Goal: Task Accomplishment & Management: Use online tool/utility

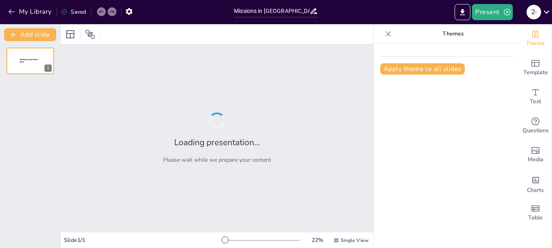
type input "Missions in [GEOGRAPHIC_DATA] [GEOGRAPHIC_DATA] of [PERSON_NAME][GEOGRAPHIC_DAT…"
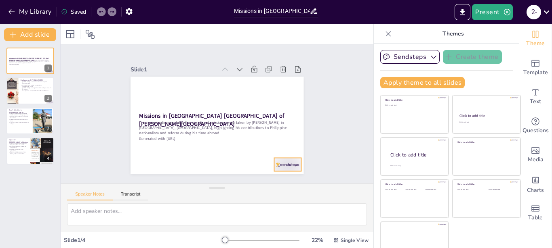
click at [279, 160] on div at bounding box center [287, 164] width 27 height 13
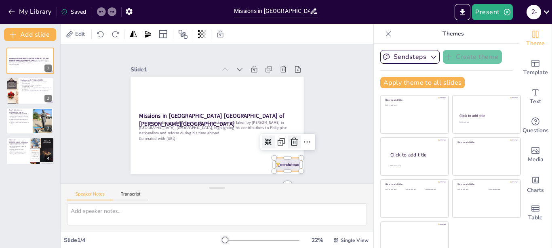
click at [290, 141] on icon at bounding box center [293, 142] width 7 height 8
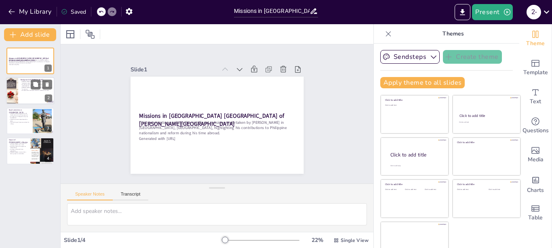
click at [30, 92] on div at bounding box center [30, 91] width 48 height 27
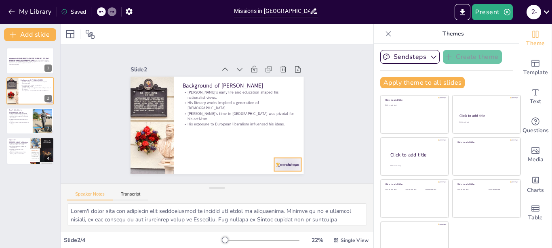
click at [275, 163] on div at bounding box center [287, 164] width 27 height 13
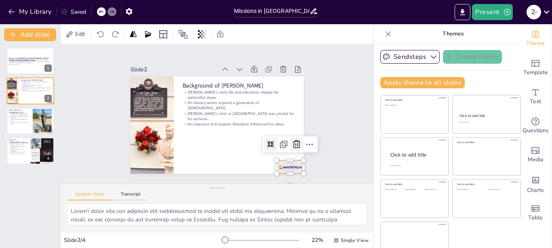
click at [292, 140] on icon at bounding box center [297, 145] width 10 height 10
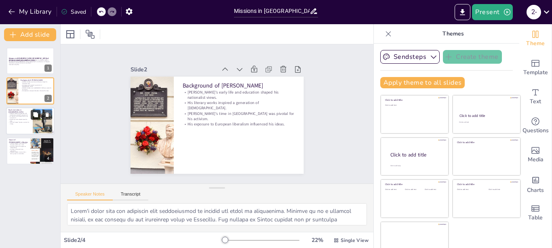
click at [40, 118] on button at bounding box center [36, 115] width 10 height 10
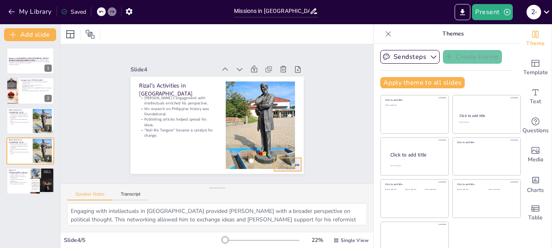
click at [288, 161] on div at bounding box center [287, 164] width 27 height 13
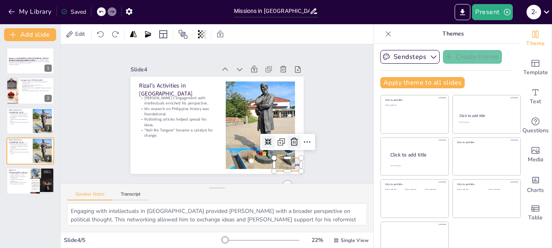
click at [289, 143] on icon at bounding box center [294, 142] width 10 height 10
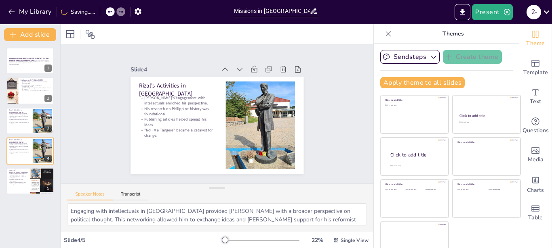
click at [313, 132] on div "Slide 1 Missions in Berlin Germany of Jose Rizal This presentation explores the…" at bounding box center [217, 114] width 218 height 120
click at [33, 185] on div at bounding box center [42, 181] width 24 height 32
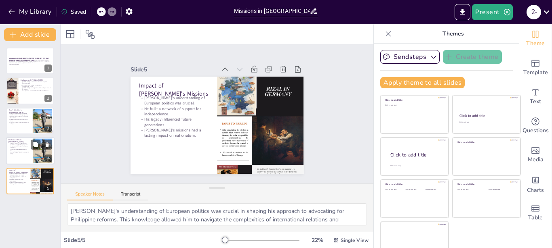
click at [20, 154] on p ""Noli Me Tangere" became a catalyst for change." at bounding box center [19, 153] width 22 height 3
type textarea "Engaging with intellectuals in [GEOGRAPHIC_DATA] provided [PERSON_NAME] with a …"
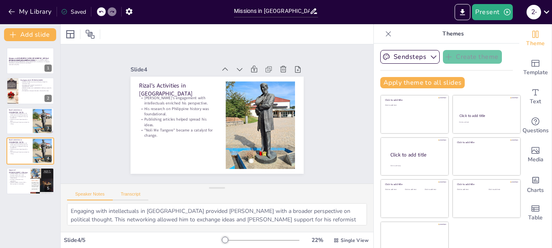
click at [136, 196] on button "Transcript" at bounding box center [131, 196] width 36 height 9
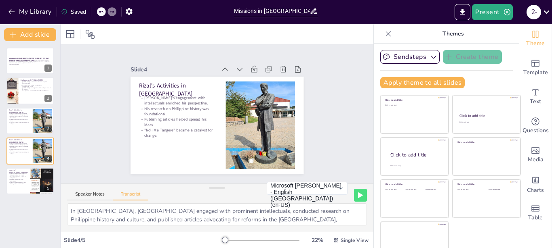
scroll to position [12, 0]
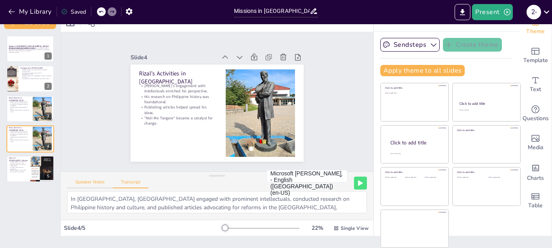
click at [98, 183] on button "Speaker Notes" at bounding box center [90, 184] width 46 height 9
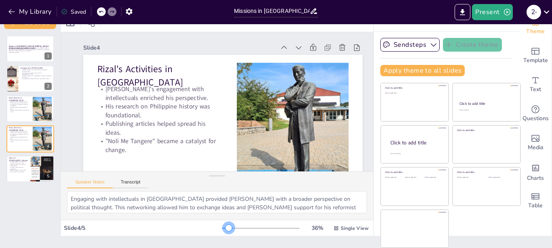
click at [225, 228] on div at bounding box center [228, 228] width 6 height 6
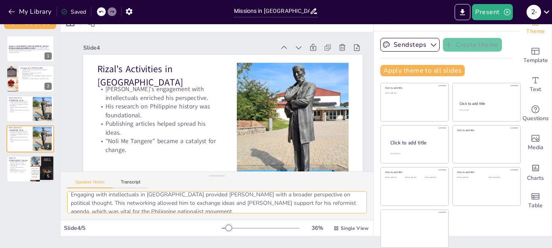
scroll to position [0, 0]
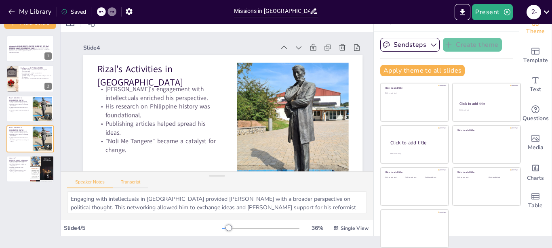
click at [144, 182] on button "Transcript" at bounding box center [131, 184] width 36 height 9
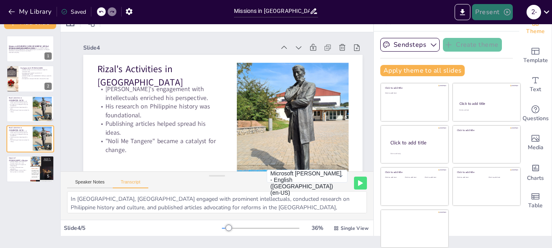
click at [502, 13] on button "Present" at bounding box center [492, 12] width 40 height 16
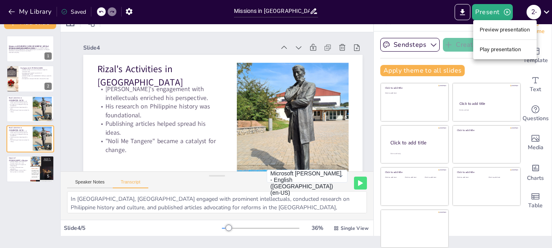
click at [513, 45] on li "Play presentation" at bounding box center [504, 49] width 63 height 13
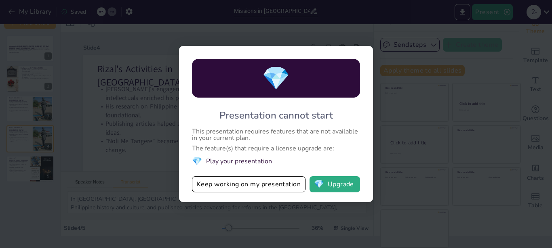
click at [391, 97] on div "💎 Presentation cannot start This presentation requires features that are not av…" at bounding box center [276, 124] width 552 height 248
click at [400, 117] on div "💎 Presentation cannot start This presentation requires features that are not av…" at bounding box center [276, 124] width 552 height 248
click at [286, 185] on button "Keep working on my presentation" at bounding box center [248, 185] width 113 height 16
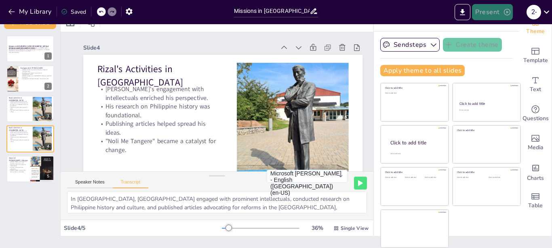
click at [484, 10] on button "Present" at bounding box center [492, 12] width 40 height 16
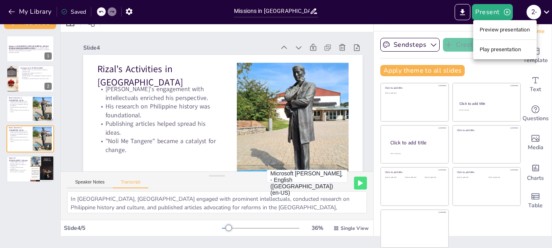
click at [481, 32] on li "Preview presentation" at bounding box center [504, 29] width 63 height 13
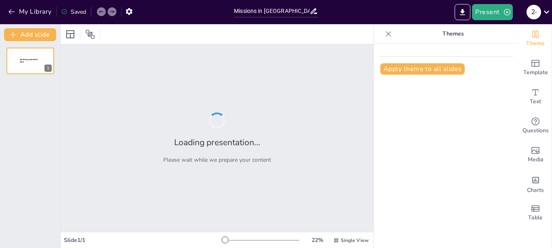
type input "Missions in [GEOGRAPHIC_DATA] [GEOGRAPHIC_DATA] of [PERSON_NAME][GEOGRAPHIC_DAT…"
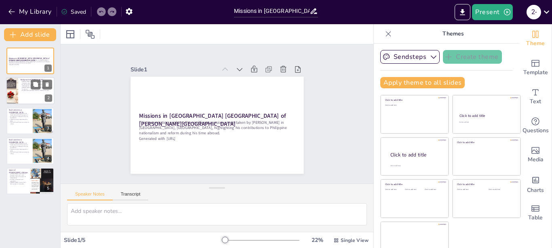
click at [27, 94] on div at bounding box center [30, 91] width 48 height 27
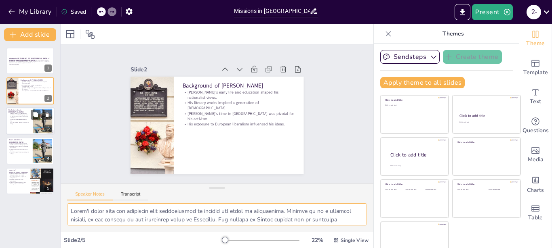
click at [17, 123] on p ""Noli Me Tangere" became a catalyst for change." at bounding box center [19, 123] width 22 height 3
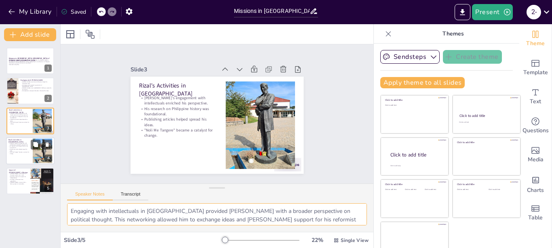
click at [28, 145] on p "[PERSON_NAME]'s engagement with intellectuals enriched his perspective." at bounding box center [19, 144] width 22 height 3
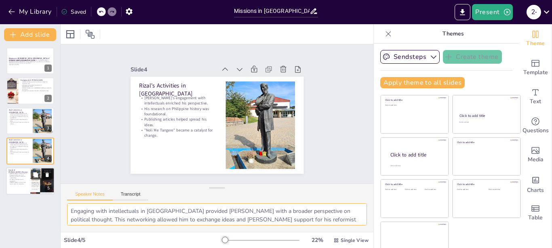
click at [17, 182] on div "[PERSON_NAME]'s understanding of European politics was crucial. He built a netw…" at bounding box center [17, 179] width 19 height 12
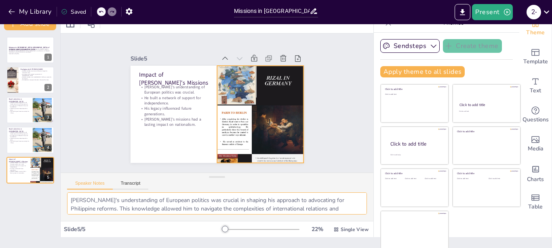
scroll to position [12, 0]
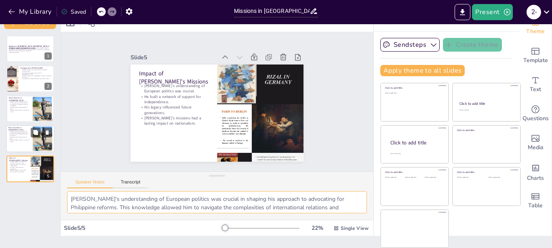
click at [19, 147] on div at bounding box center [30, 138] width 48 height 27
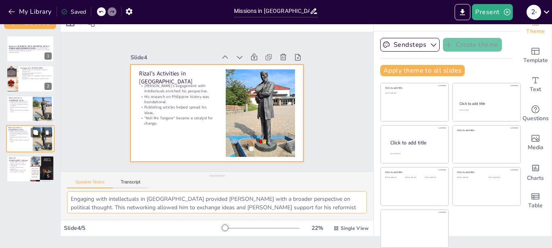
click at [23, 146] on div at bounding box center [30, 138] width 48 height 27
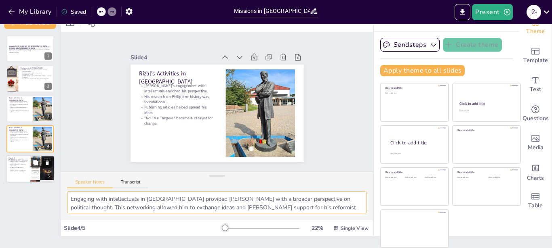
click at [35, 176] on div at bounding box center [42, 169] width 24 height 32
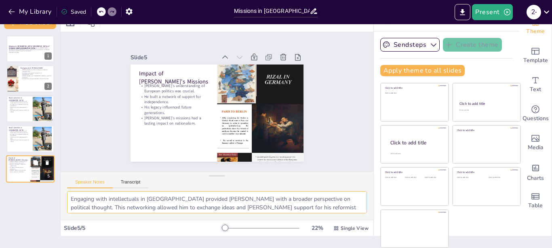
type textarea "[PERSON_NAME]'s understanding of European politics was crucial in shaping his a…"
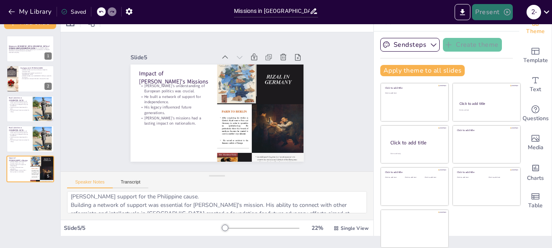
click at [505, 12] on icon "button" at bounding box center [507, 12] width 8 height 8
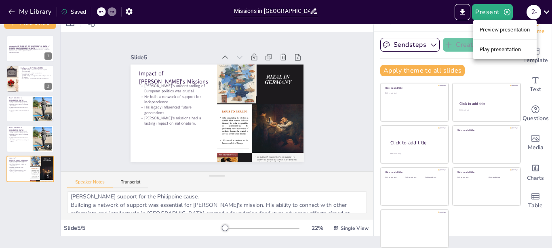
click at [496, 52] on li "Play presentation" at bounding box center [504, 49] width 63 height 13
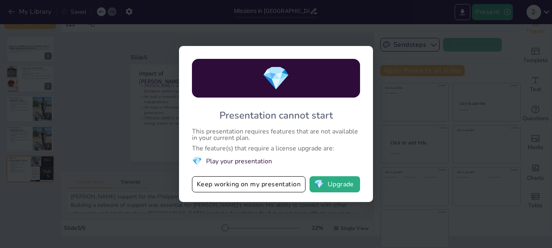
click at [344, 223] on div "💎 Presentation cannot start This presentation requires features that are not av…" at bounding box center [276, 124] width 552 height 248
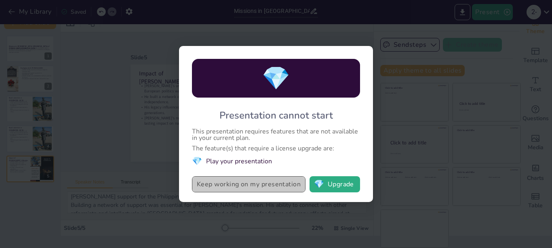
click at [273, 183] on button "Keep working on my presentation" at bounding box center [248, 185] width 113 height 16
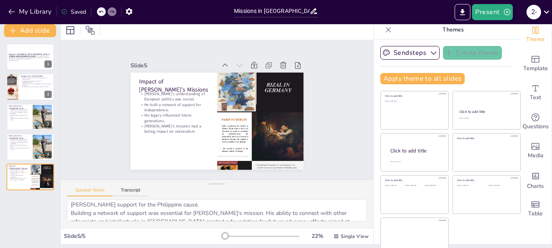
scroll to position [0, 0]
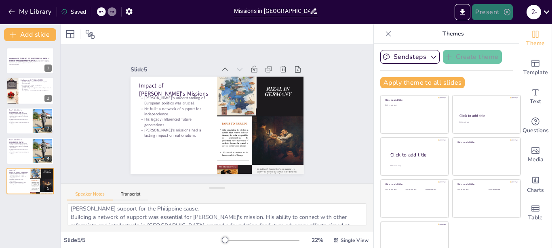
click at [497, 13] on button "Present" at bounding box center [492, 12] width 40 height 16
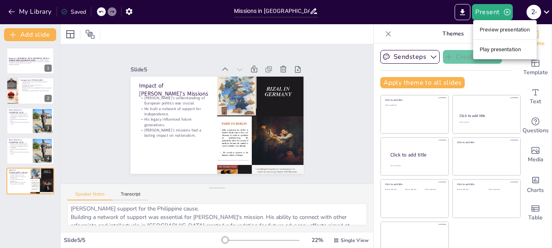
click at [493, 26] on li "Preview presentation" at bounding box center [504, 29] width 63 height 13
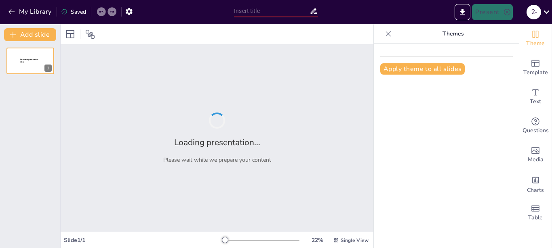
type input "Missions in [GEOGRAPHIC_DATA] [GEOGRAPHIC_DATA] of [PERSON_NAME][GEOGRAPHIC_DAT…"
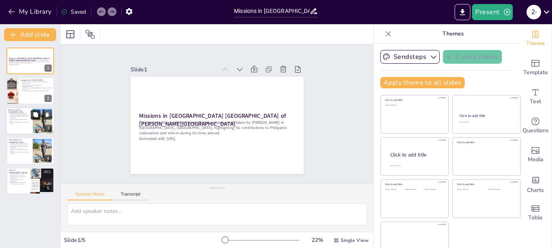
click at [35, 118] on button at bounding box center [36, 115] width 10 height 10
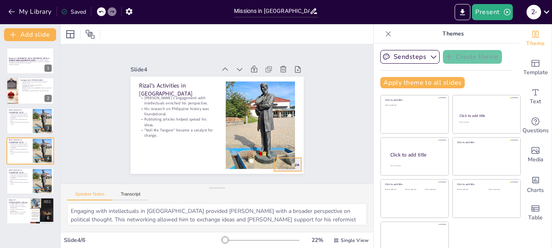
click at [288, 164] on div at bounding box center [282, 172] width 28 height 16
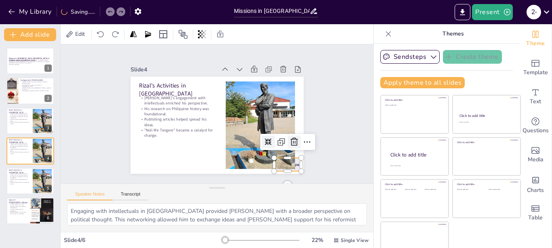
click at [284, 159] on icon at bounding box center [281, 164] width 9 height 10
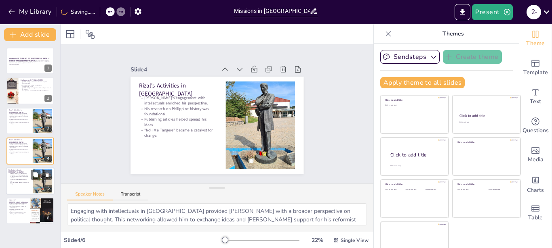
click at [39, 182] on div at bounding box center [43, 181] width 22 height 25
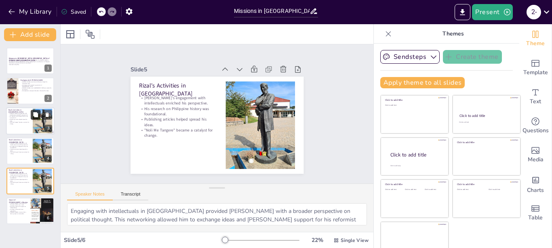
click at [34, 116] on icon at bounding box center [35, 114] width 5 height 5
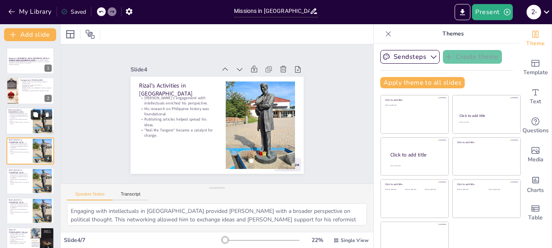
scroll to position [6, 0]
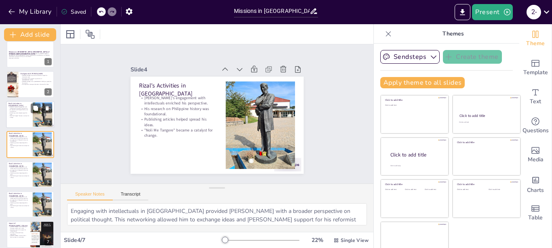
click at [25, 116] on p ""Noli Me Tangere" became a catalyst for change." at bounding box center [19, 117] width 22 height 3
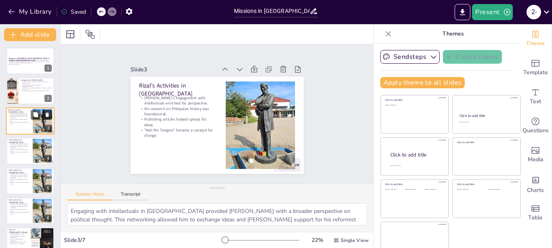
click at [48, 113] on icon at bounding box center [47, 115] width 3 height 4
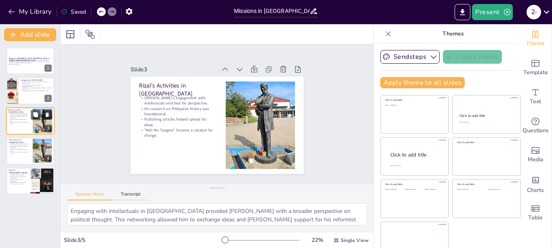
click at [48, 113] on icon at bounding box center [47, 115] width 3 height 4
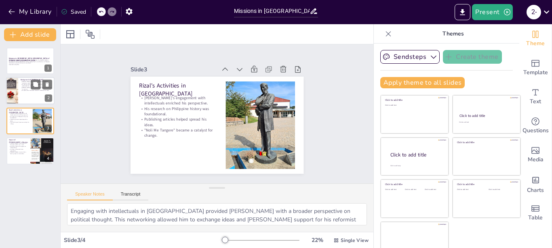
click at [26, 89] on div at bounding box center [30, 91] width 48 height 27
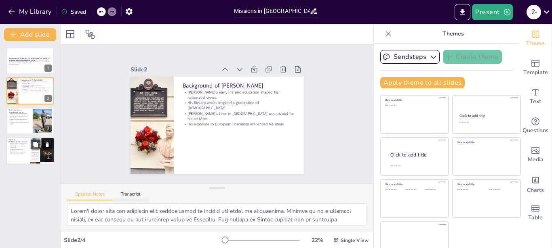
click at [27, 150] on p "His legacy influenced future generations." at bounding box center [17, 150] width 19 height 3
type textarea "[PERSON_NAME]'s understanding of European politics was crucial in shaping his a…"
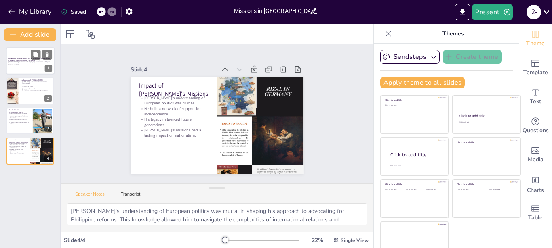
click at [25, 67] on div at bounding box center [30, 60] width 48 height 27
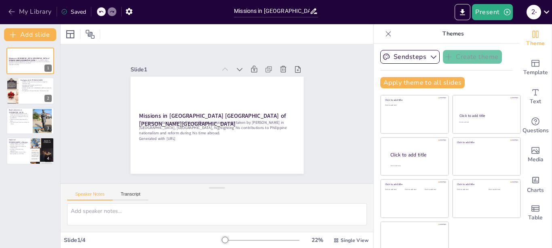
click at [14, 9] on icon "button" at bounding box center [12, 12] width 8 height 8
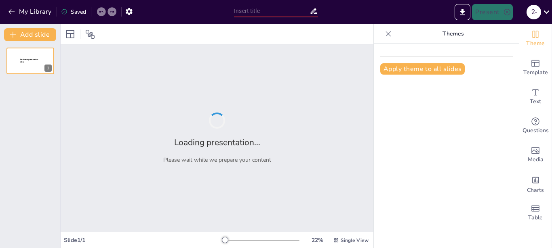
type input "Missions in [GEOGRAPHIC_DATA] [GEOGRAPHIC_DATA] of [PERSON_NAME][GEOGRAPHIC_DAT…"
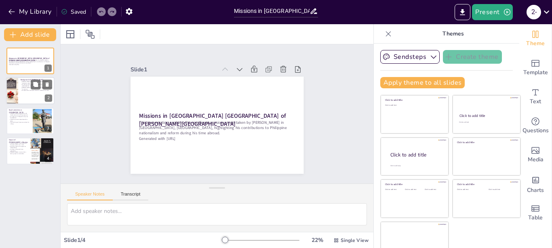
click at [27, 87] on p "[PERSON_NAME]'s time in [GEOGRAPHIC_DATA] was pivotal for his activism." at bounding box center [37, 88] width 32 height 3
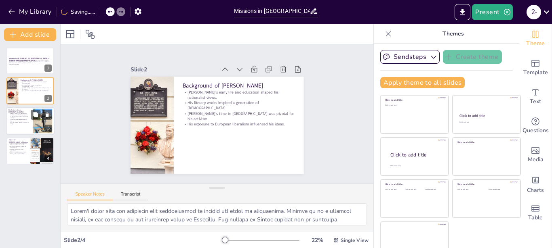
click at [25, 122] on p ""Noli Me Tangere" became a catalyst for change." at bounding box center [19, 123] width 22 height 3
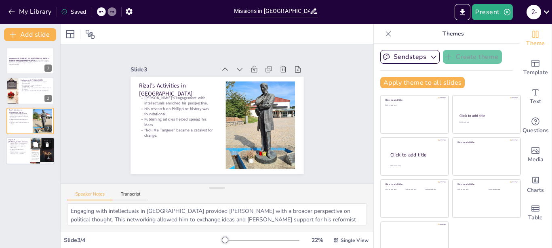
click at [21, 149] on p "His legacy influenced future generations." at bounding box center [17, 150] width 19 height 3
type textarea "[PERSON_NAME]'s understanding of European politics was crucial in shaping his a…"
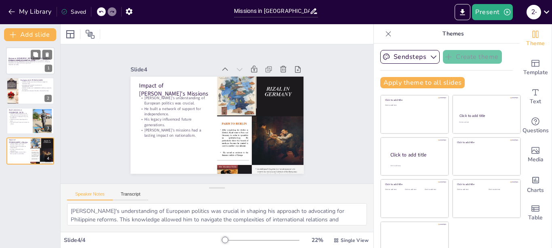
click at [32, 69] on div at bounding box center [30, 60] width 48 height 27
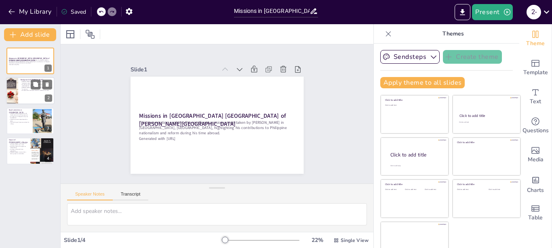
click at [30, 96] on div at bounding box center [30, 91] width 48 height 27
type textarea "[PERSON_NAME]'s early life and education were instrumental in shaping his views…"
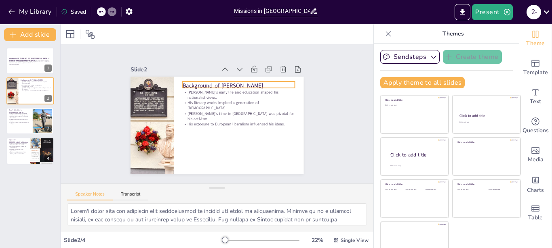
click at [192, 85] on p "Background of [PERSON_NAME]" at bounding box center [241, 88] width 113 height 20
type input "48"
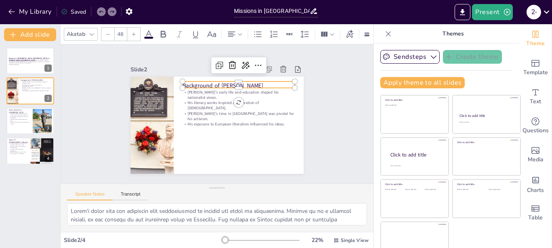
click at [204, 80] on p "Background of [PERSON_NAME]" at bounding box center [241, 88] width 113 height 20
click at [204, 80] on p "Background of [PERSON_NAME]" at bounding box center [244, 91] width 112 height 32
click at [201, 83] on p "Background of [PERSON_NAME]" at bounding box center [238, 85] width 112 height 8
click at [208, 81] on p "Background of [PERSON_NAME]" at bounding box center [238, 85] width 112 height 8
click at [209, 81] on p "Background of [PERSON_NAME]" at bounding box center [238, 85] width 112 height 8
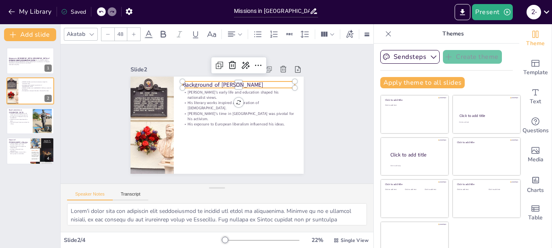
click at [209, 81] on p "Background of [PERSON_NAME]" at bounding box center [238, 85] width 112 height 8
click at [210, 81] on p "Background of [PERSON_NAME]" at bounding box center [241, 88] width 113 height 20
click at [215, 82] on p "Background of [PERSON_NAME]" at bounding box center [241, 88] width 113 height 20
click at [213, 81] on p "Background of [PERSON_NAME]" at bounding box center [241, 88] width 113 height 20
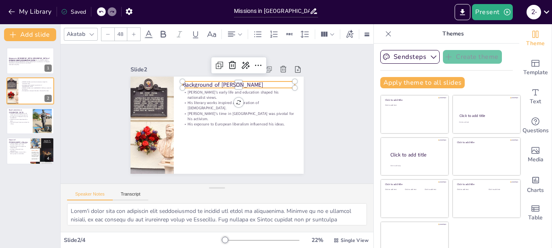
click at [208, 81] on p "Background of [PERSON_NAME]" at bounding box center [238, 85] width 112 height 8
click at [209, 78] on p "Background of [PERSON_NAME]" at bounding box center [241, 88] width 113 height 20
click at [211, 81] on p "Background of [PERSON_NAME]" at bounding box center [238, 85] width 112 height 8
click at [212, 81] on p "Background of [PERSON_NAME]" at bounding box center [238, 85] width 112 height 8
click at [207, 86] on div "Rizal's early life and education shaped his nationalist views. His literary wor…" at bounding box center [215, 125] width 182 height 115
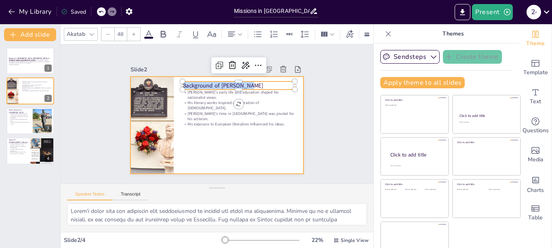
click at [212, 82] on p "Background of [PERSON_NAME]" at bounding box center [238, 86] width 112 height 8
click at [206, 128] on div at bounding box center [216, 125] width 173 height 97
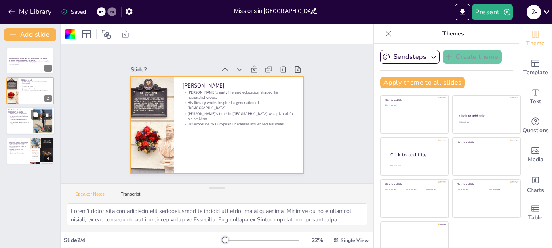
click at [25, 120] on p "Publishing articles helped spread his ideas." at bounding box center [19, 120] width 22 height 3
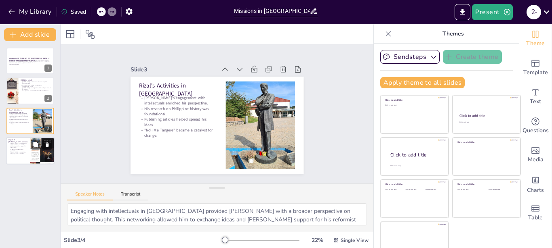
click at [22, 153] on p "[PERSON_NAME]'s missions had a lasting impact on nationalism." at bounding box center [17, 153] width 19 height 3
type textarea "[PERSON_NAME]'s understanding of European politics was crucial in shaping his a…"
